Goal: Information Seeking & Learning: Learn about a topic

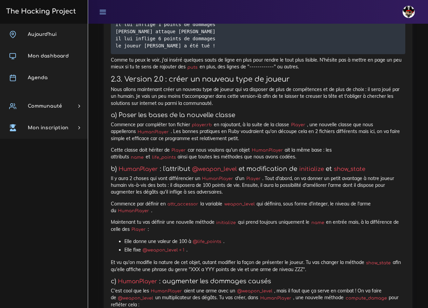
scroll to position [2204, 0]
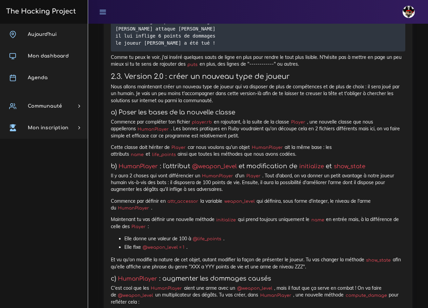
drag, startPoint x: 110, startPoint y: 100, endPoint x: 341, endPoint y: 181, distance: 245.0
click at [361, 183] on div "Mini jeu - il veulent tous ta POO On va coder un petit jeu à la sauce Fornite e…" at bounding box center [258, 63] width 309 height 3766
copy div "2.3. Version 2.0 : créer un nouveau type de joueur Nous allons maintenant créer…"
click at [287, 139] on p "Commence par compléter ton fichier player.rb en rajoutant, à la suite de la cla…" at bounding box center [258, 129] width 295 height 21
drag, startPoint x: 239, startPoint y: 183, endPoint x: 105, endPoint y: 149, distance: 137.7
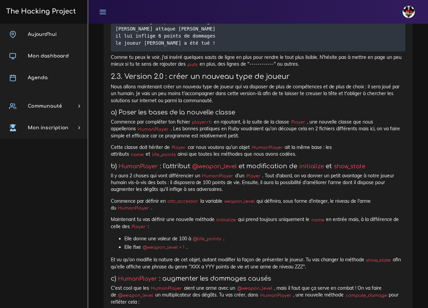
click at [105, 149] on div "Mini jeu - il veulent tous ta POO On va coder un petit jeu à la sauce Fornite e…" at bounding box center [258, 63] width 309 height 3766
copy div "Commence par compléter ton fichier player.rb en rajoutant, à la suite de la cla…"
click at [188, 193] on p "Il y aura 2 choses qui vont différencier un HumanPlayer d'un Player . Tout d'ab…" at bounding box center [258, 183] width 295 height 21
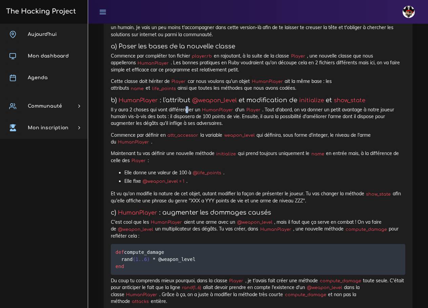
scroll to position [2271, 0]
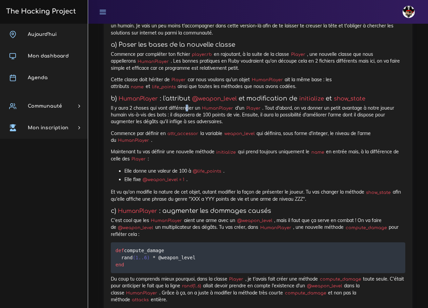
drag, startPoint x: 323, startPoint y: 225, endPoint x: 111, endPoint y: 125, distance: 234.0
copy div "b) HumanPlayer : l'attribut @weapon_level et modification de initialize et show…"
click at [184, 162] on p "Maintenant tu vas définir une nouvelle méthode initialize qui prend toujours un…" at bounding box center [258, 155] width 295 height 14
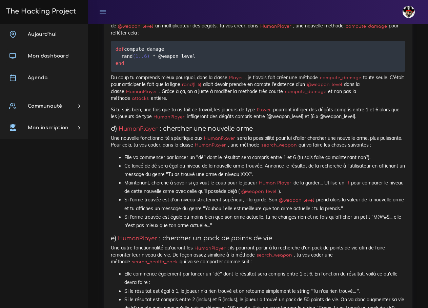
scroll to position [2475, 0]
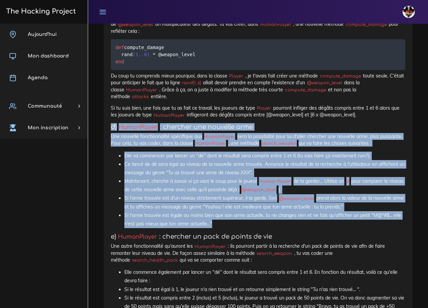
drag, startPoint x: 110, startPoint y: 146, endPoint x: 239, endPoint y: 242, distance: 160.6
copy div "d) HumanPlayer : chercher une nouvelle arme Une nouvelle fonctionnalité spécifi…"
click at [233, 211] on li "Si l'arme trouvée est d'un niveau strictement supérieur, il la garde. Son @weap…" at bounding box center [264, 202] width 281 height 17
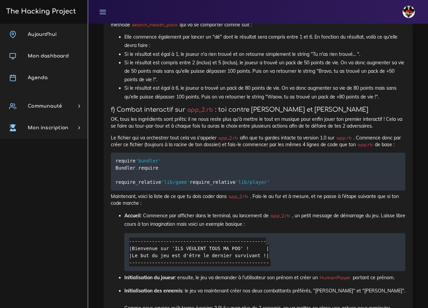
scroll to position [2694, 0]
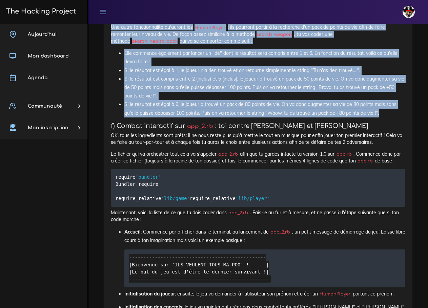
drag, startPoint x: 111, startPoint y: 37, endPoint x: 381, endPoint y: 134, distance: 287.2
copy div "e) HumanPlayer : chercher un pack de points de vie Une autre fonctionnalité qu'…"
click at [221, 101] on li "Si le résultat est compris entre 2 (inclus) et 5 (inclus), le joueur a trouvé u…" at bounding box center [264, 88] width 281 height 26
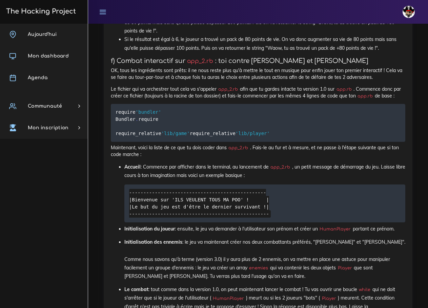
scroll to position [2762, 0]
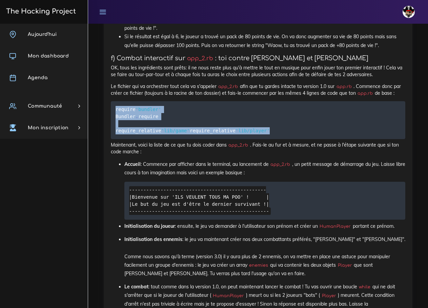
drag, startPoint x: 206, startPoint y: 158, endPoint x: 115, endPoint y: 124, distance: 97.5
click at [115, 124] on pre "require 'bundler' Bundler . require require_relative 'lib/game' require_relativ…" at bounding box center [258, 120] width 295 height 38
copy code "require 'bundler' Bundler . require require_relative 'lib/game' require_relativ…"
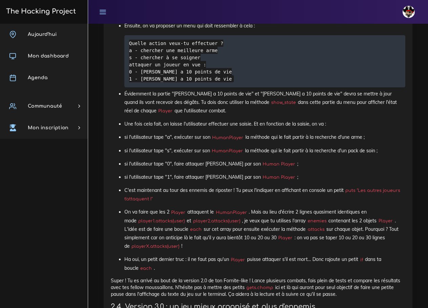
scroll to position [3175, 0]
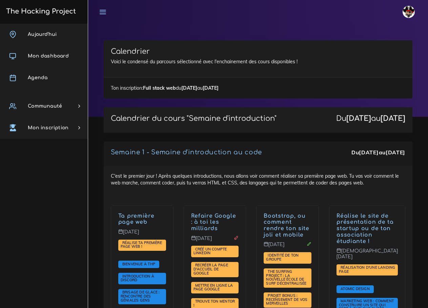
scroll to position [983, 0]
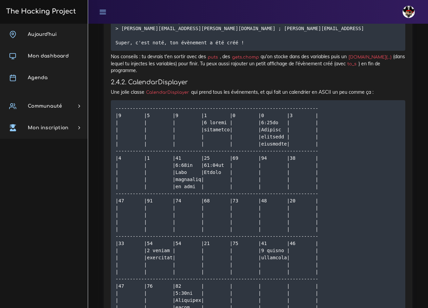
scroll to position [2292, 0]
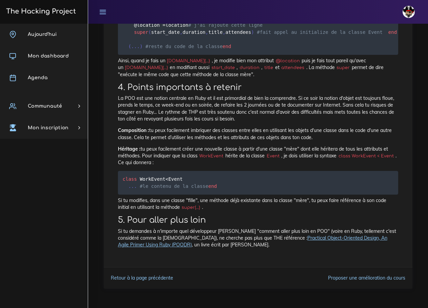
scroll to position [2196, 0]
